Goal: Task Accomplishment & Management: Manage account settings

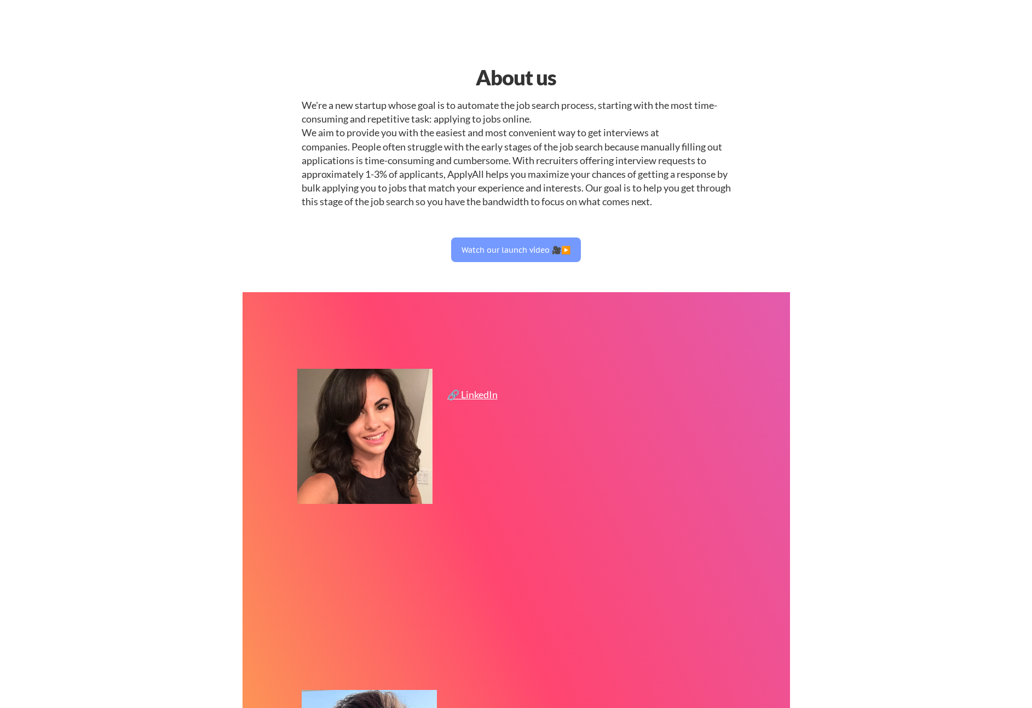
select select ""engineering""
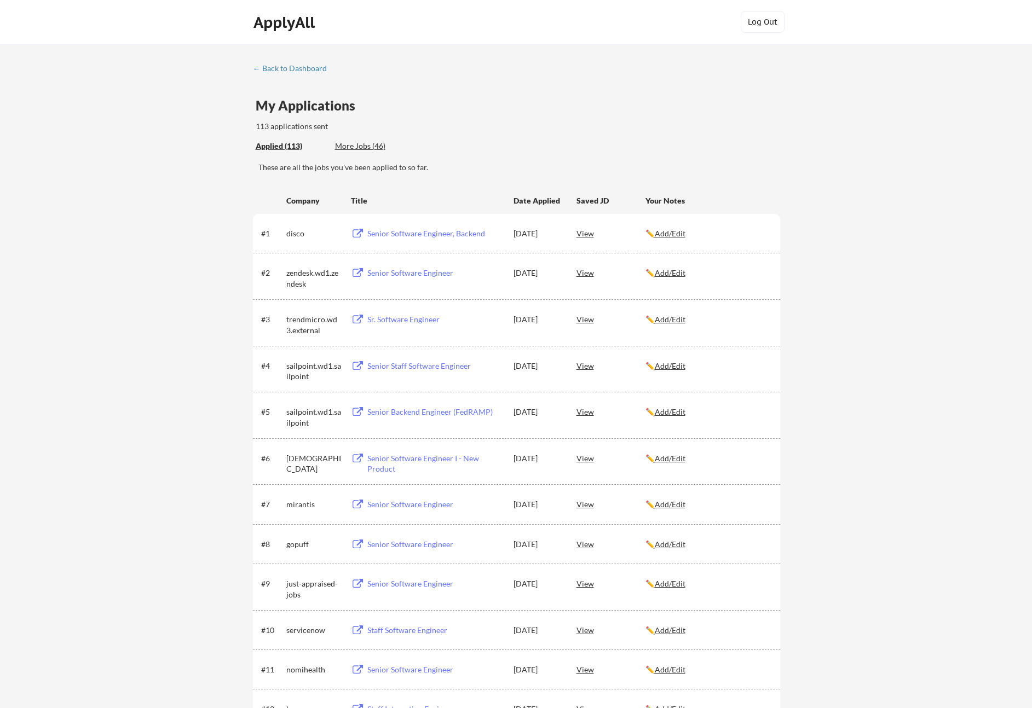
click at [667, 272] on u "Add/Edit" at bounding box center [670, 272] width 31 height 9
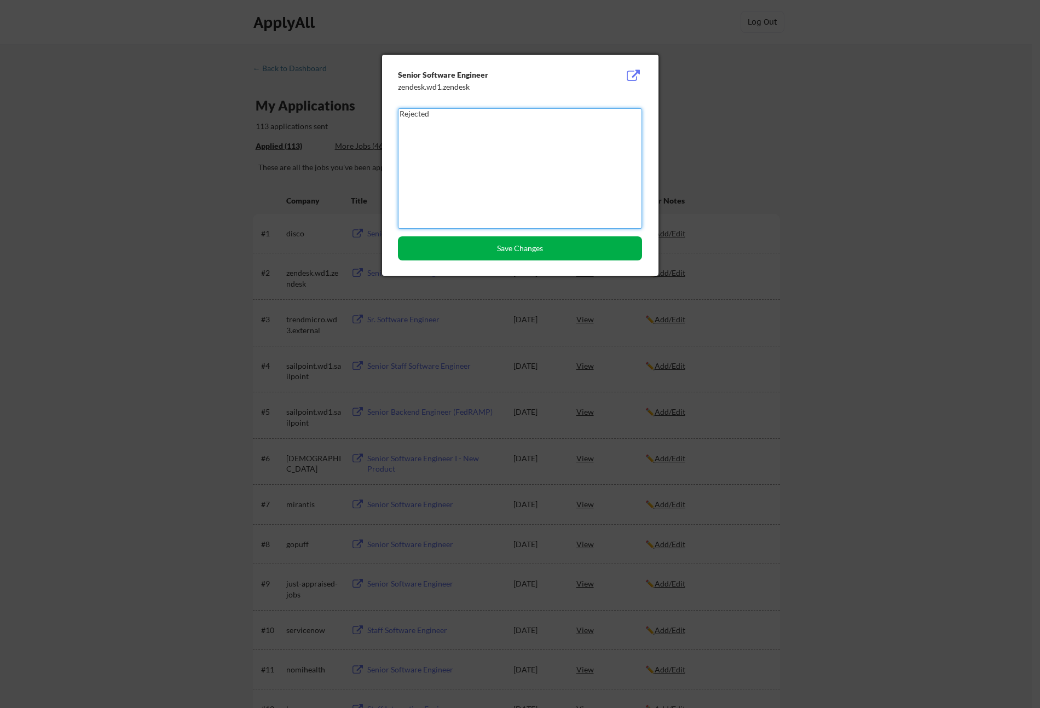
click at [567, 254] on button "Save Changes" at bounding box center [520, 249] width 244 height 24
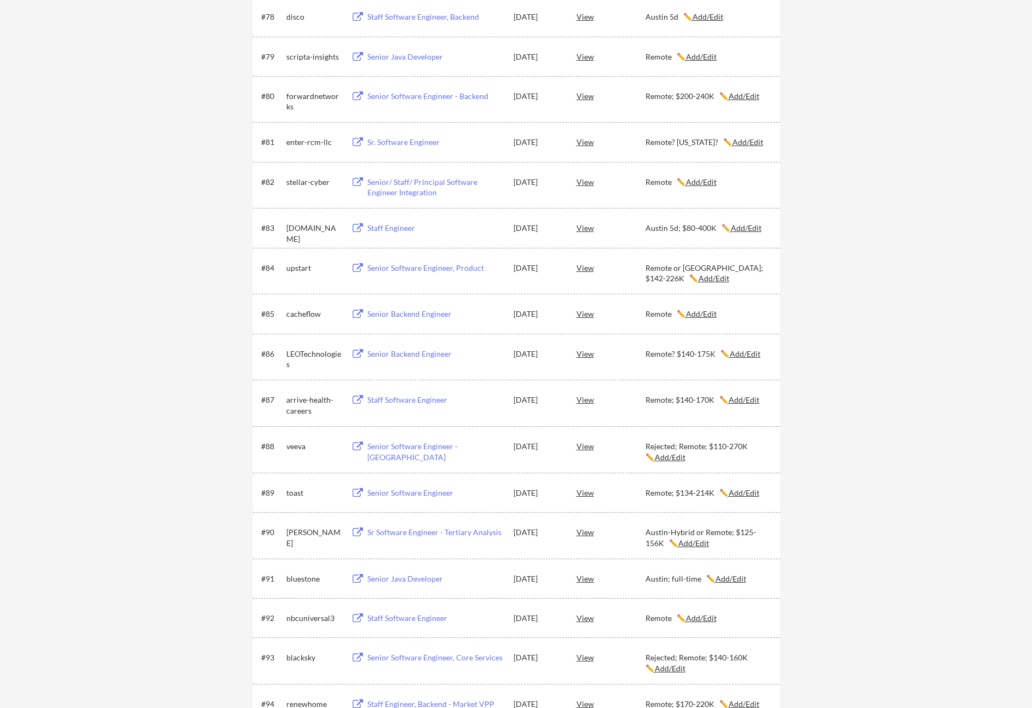
click at [743, 354] on u "Add/Edit" at bounding box center [745, 353] width 31 height 9
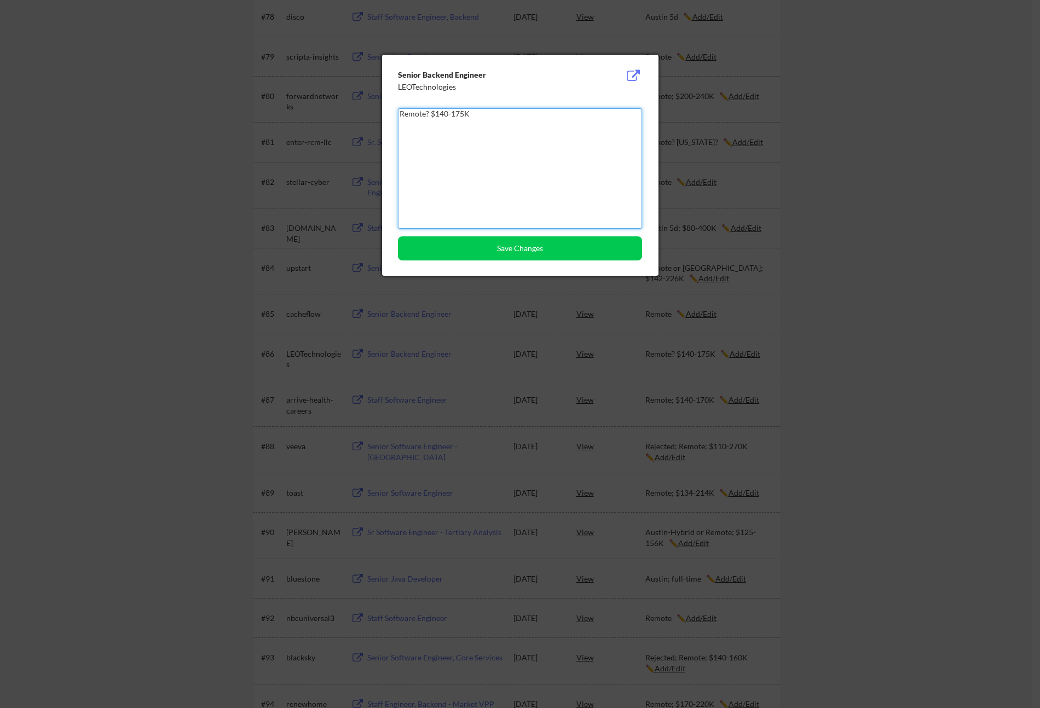
click at [401, 116] on textarea "Remote? $140-175K" at bounding box center [520, 168] width 244 height 120
type textarea "Rejected; Remote? $140-175K"
click at [515, 255] on button "Save Changes" at bounding box center [520, 249] width 244 height 24
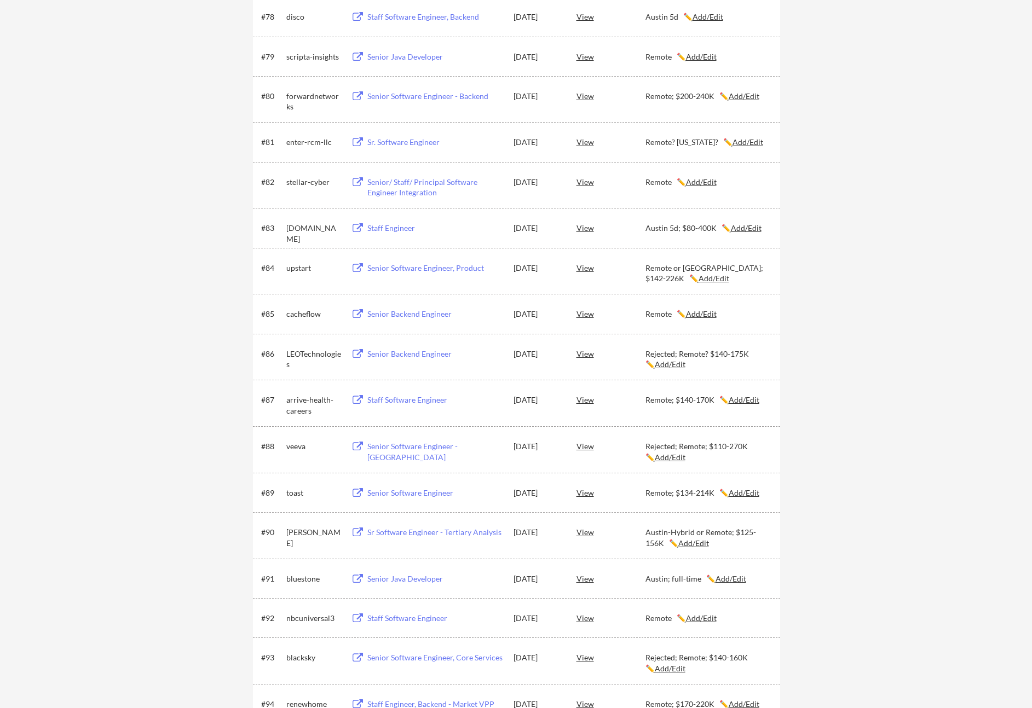
click at [381, 353] on div "Senior Backend Engineer" at bounding box center [435, 354] width 136 height 11
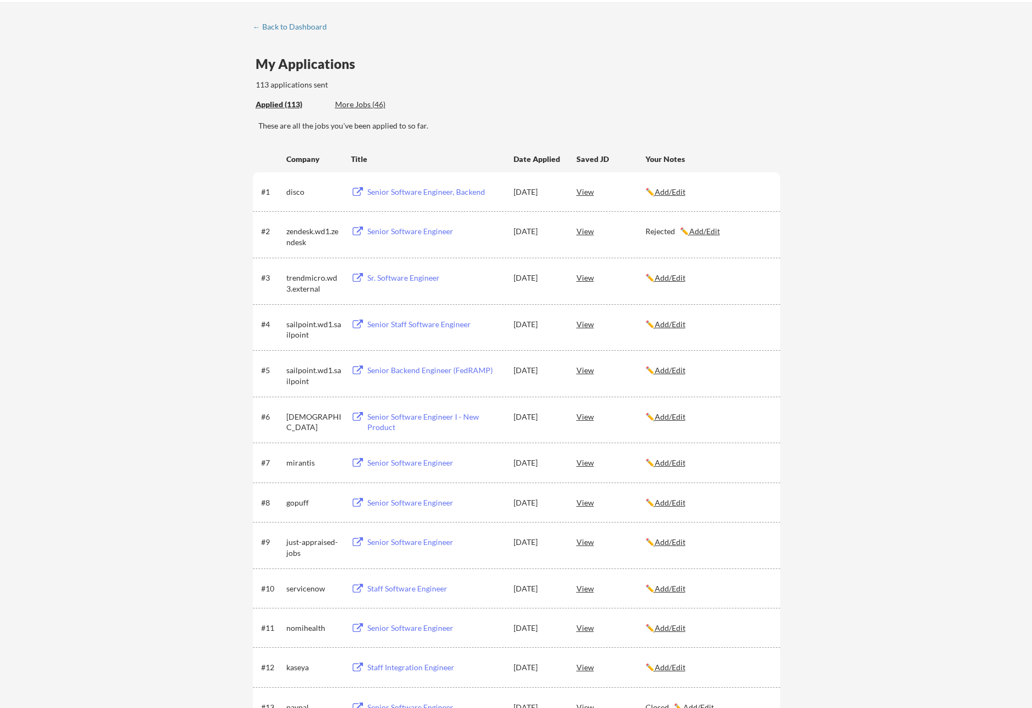
scroll to position [0, 0]
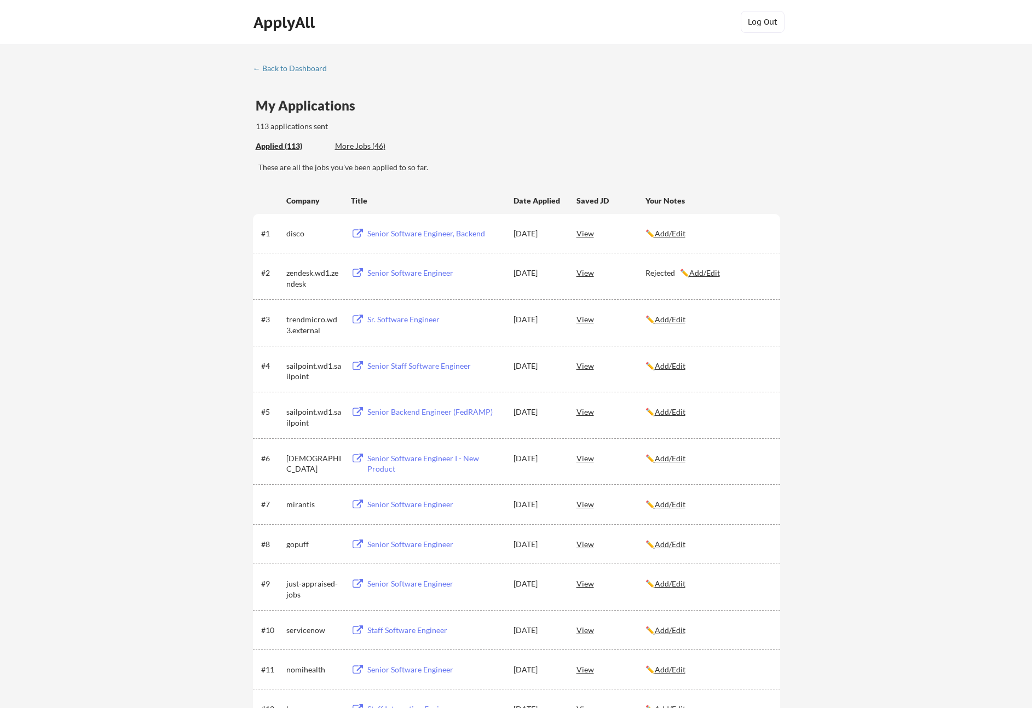
click at [376, 270] on div "Senior Software Engineer" at bounding box center [435, 273] width 136 height 11
click at [186, 43] on div "ApplyAll Log In Sign Up Log Out" at bounding box center [516, 22] width 1032 height 44
